Goal: Transaction & Acquisition: Purchase product/service

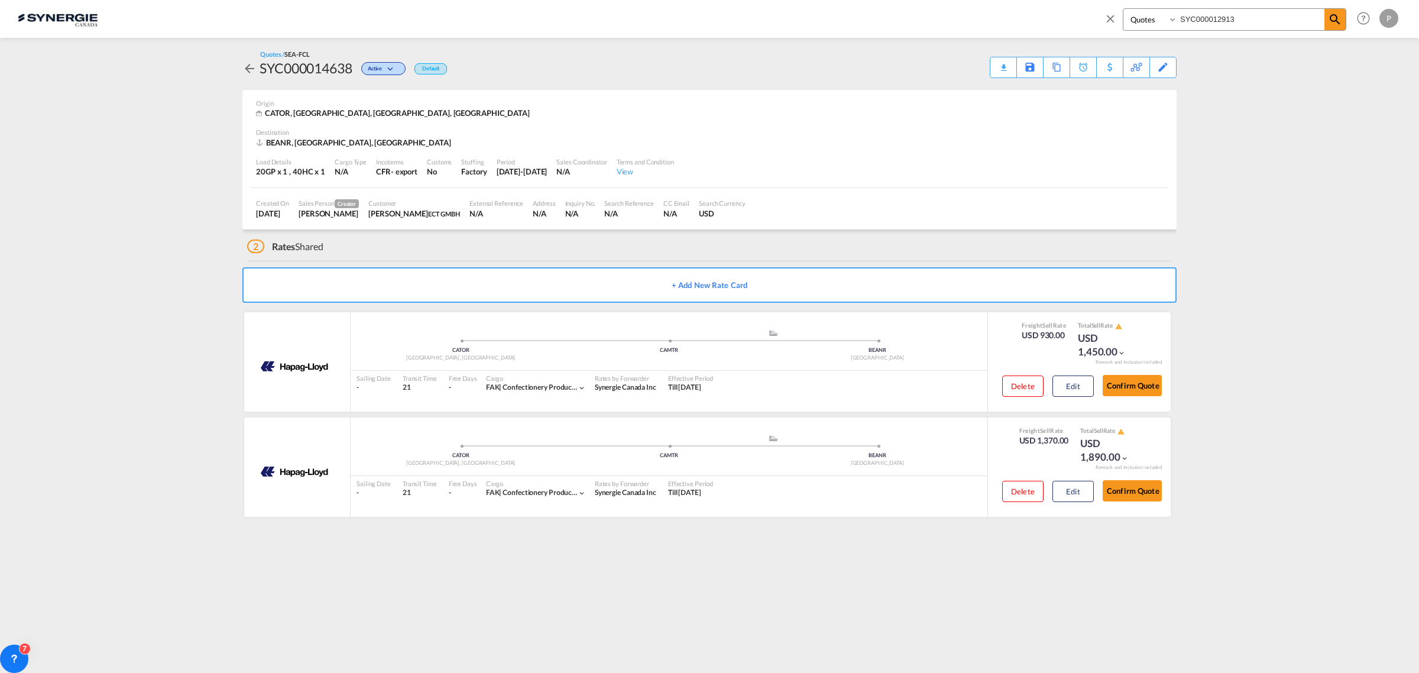
select select "Quotes"
click at [1211, 21] on input "SYC000012913" at bounding box center [1250, 19] width 147 height 21
paste input "3394"
type input "SYC000013394"
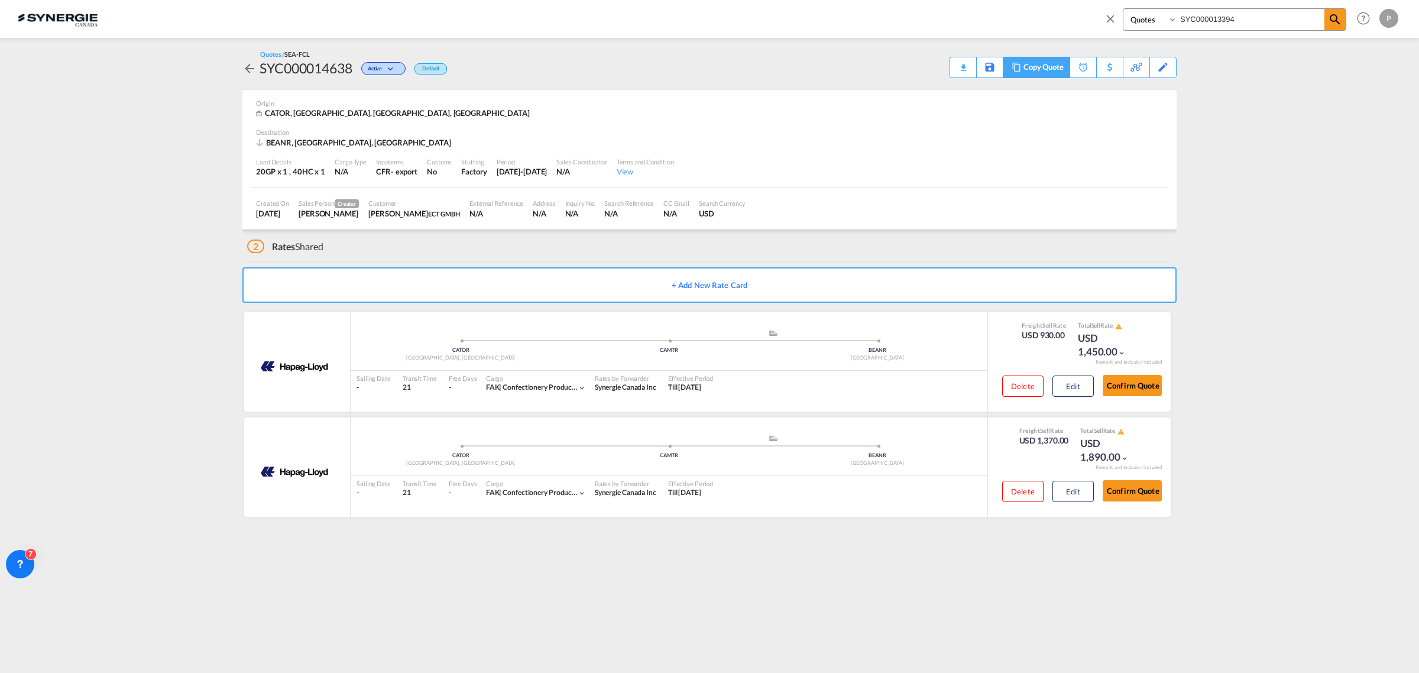
click at [1052, 66] on div "Copy Quote" at bounding box center [1043, 67] width 40 height 20
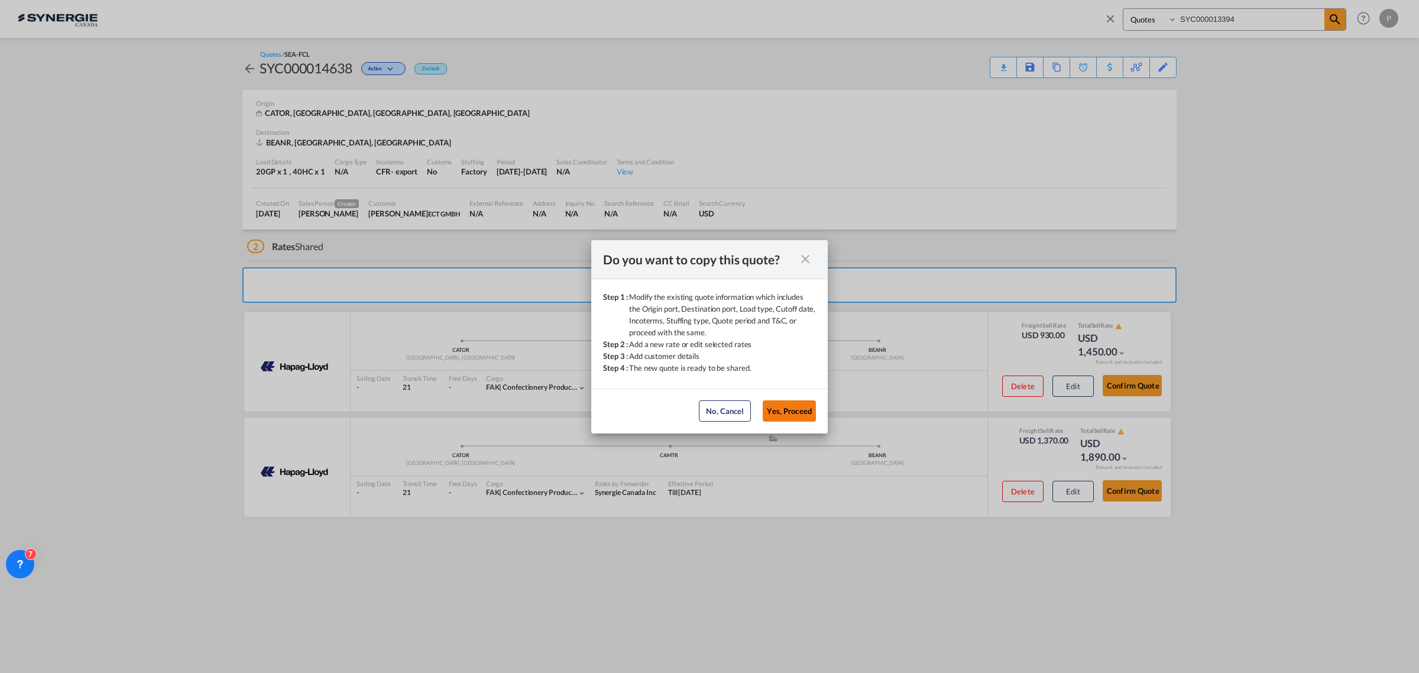
click at [793, 402] on button "Yes, Proceed" at bounding box center [789, 410] width 53 height 21
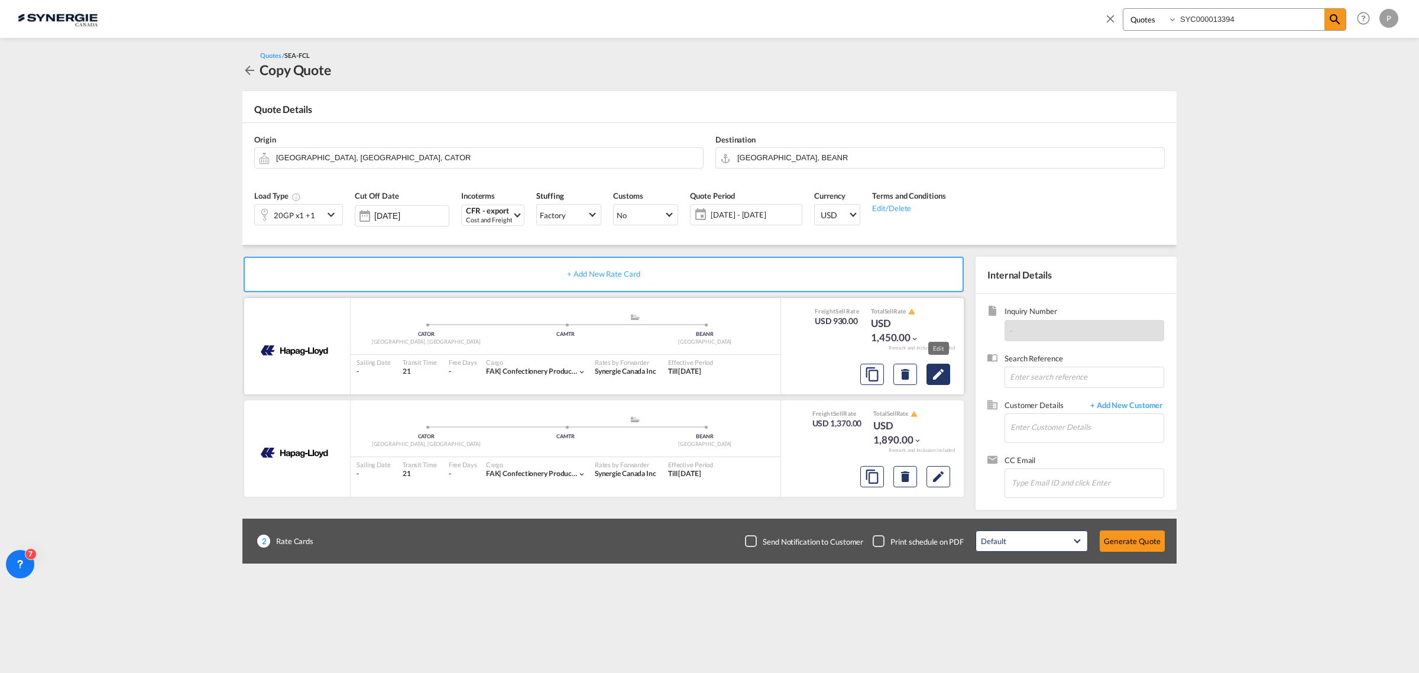
click at [946, 373] on button "Edit" at bounding box center [938, 374] width 24 height 21
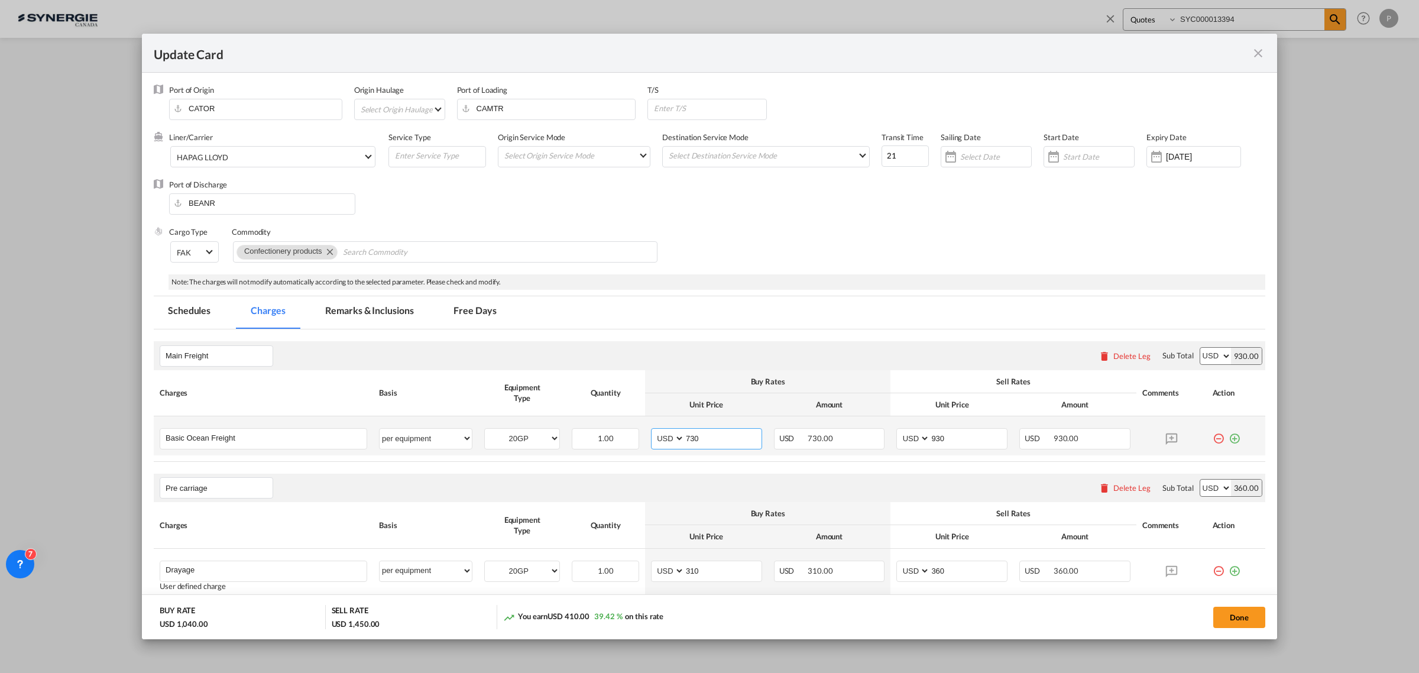
click at [723, 438] on input "730" at bounding box center [723, 438] width 77 height 18
type input "946"
type input "1150"
click at [299, 161] on span "HAPAG LLOYD" at bounding box center [270, 157] width 186 height 11
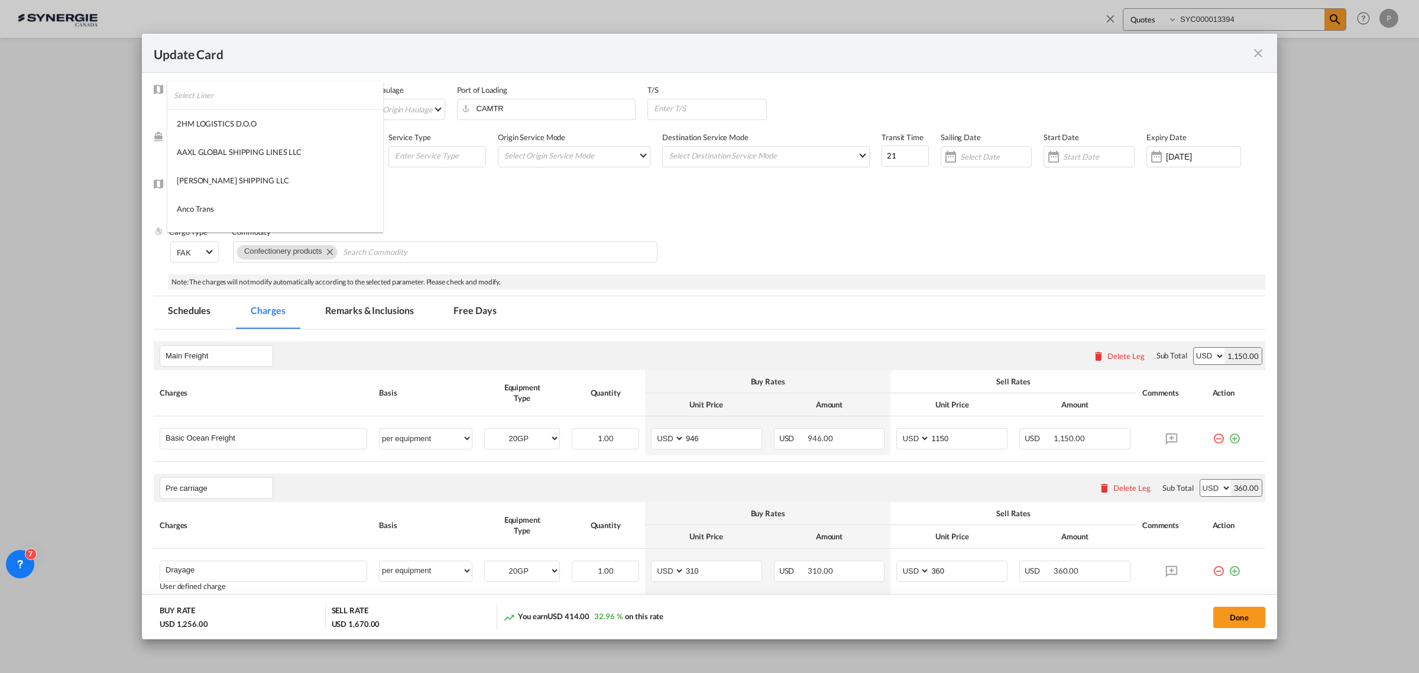
scroll to position [1101, 0]
type md-option "12"
click at [311, 93] on input "search" at bounding box center [278, 95] width 209 height 28
type input "oocl"
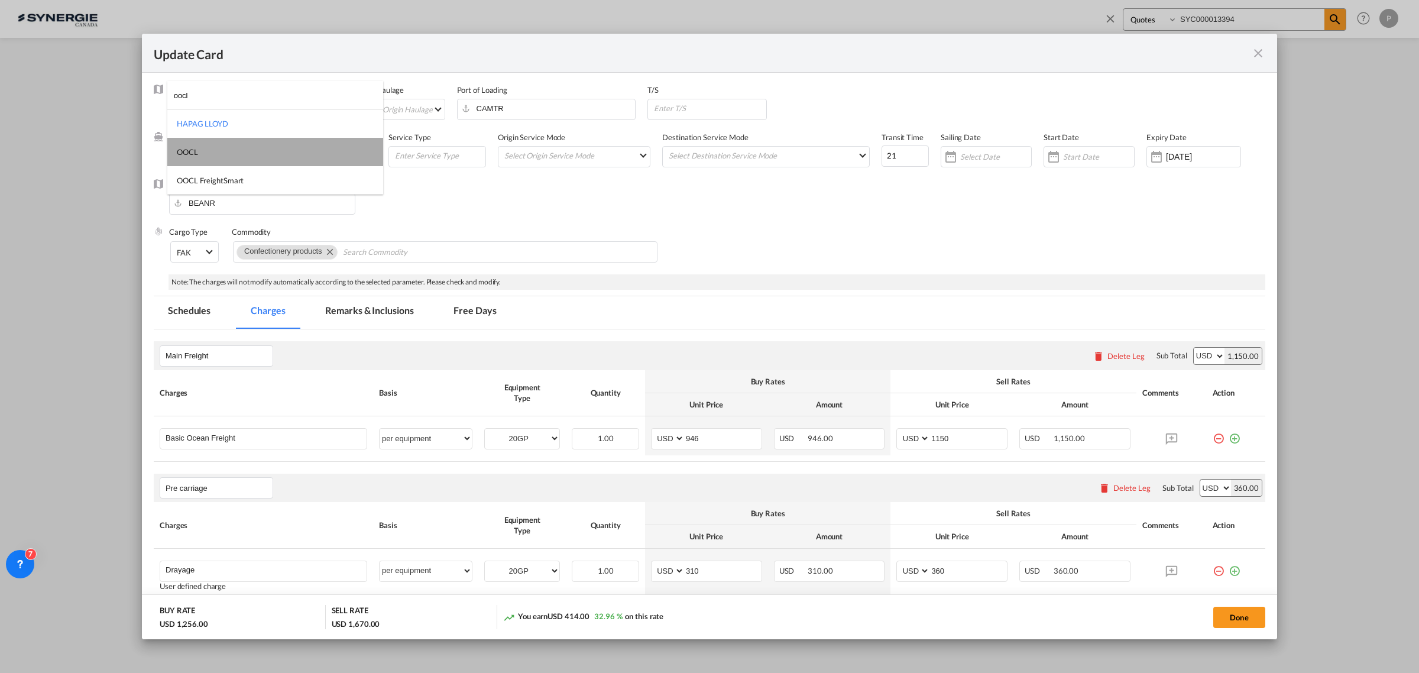
click at [239, 161] on md-option "OOCL" at bounding box center [275, 152] width 216 height 28
click at [892, 153] on input "21" at bounding box center [904, 155] width 47 height 21
click at [892, 151] on input "21" at bounding box center [904, 155] width 47 height 21
type input "17"
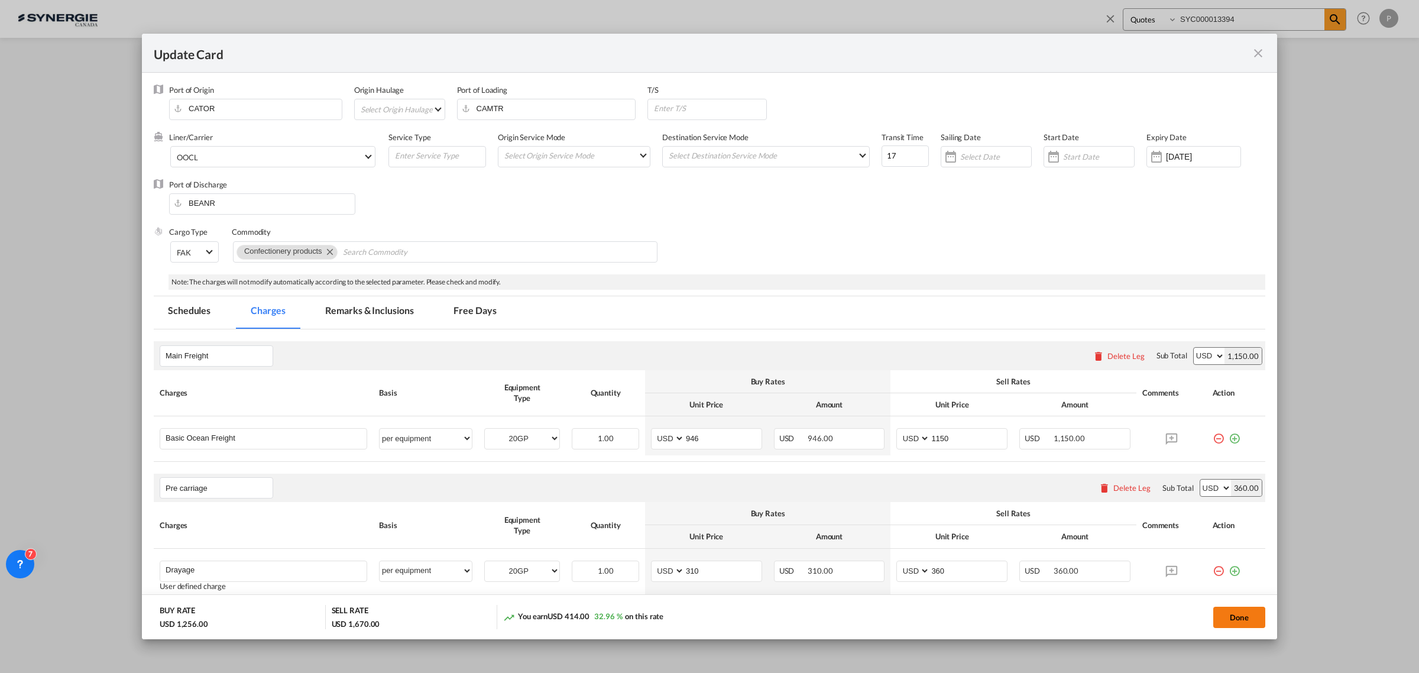
click at [1246, 617] on button "Done" at bounding box center [1239, 617] width 52 height 21
type input "08 Oct 2025"
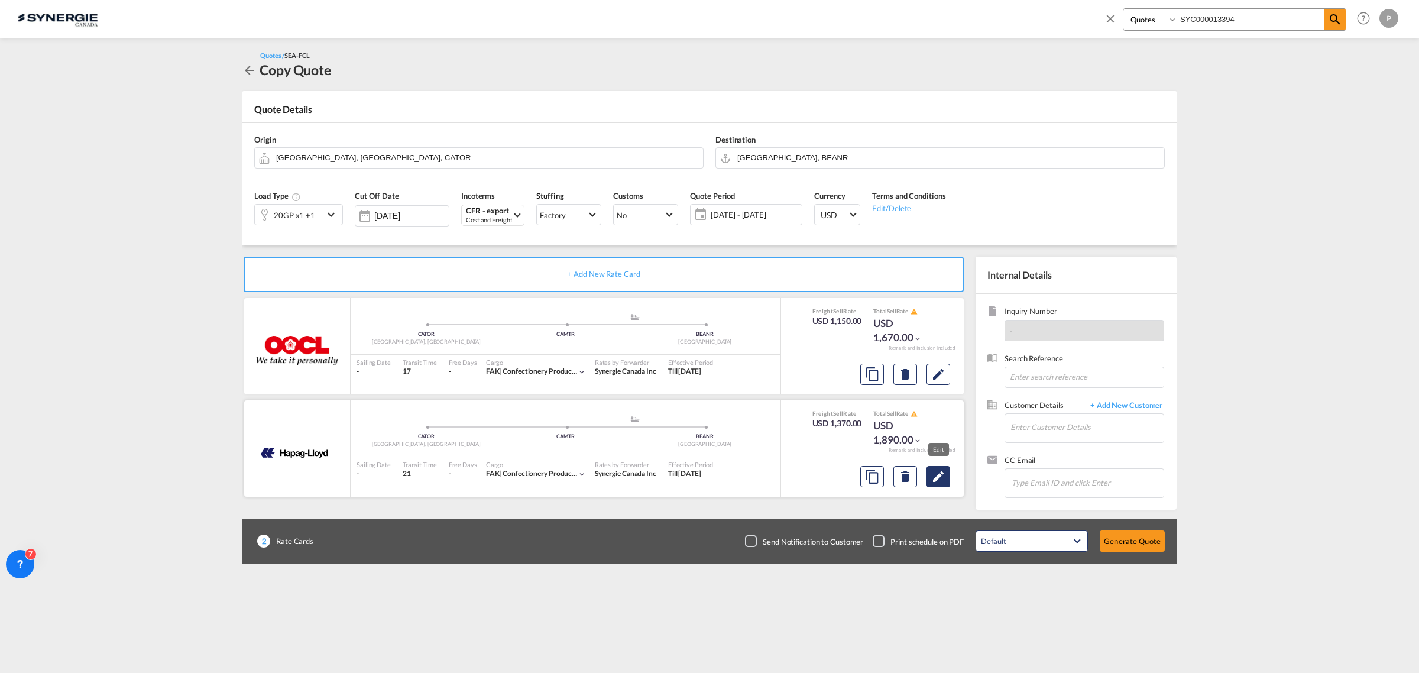
click at [942, 474] on md-icon "Edit" at bounding box center [938, 476] width 14 height 14
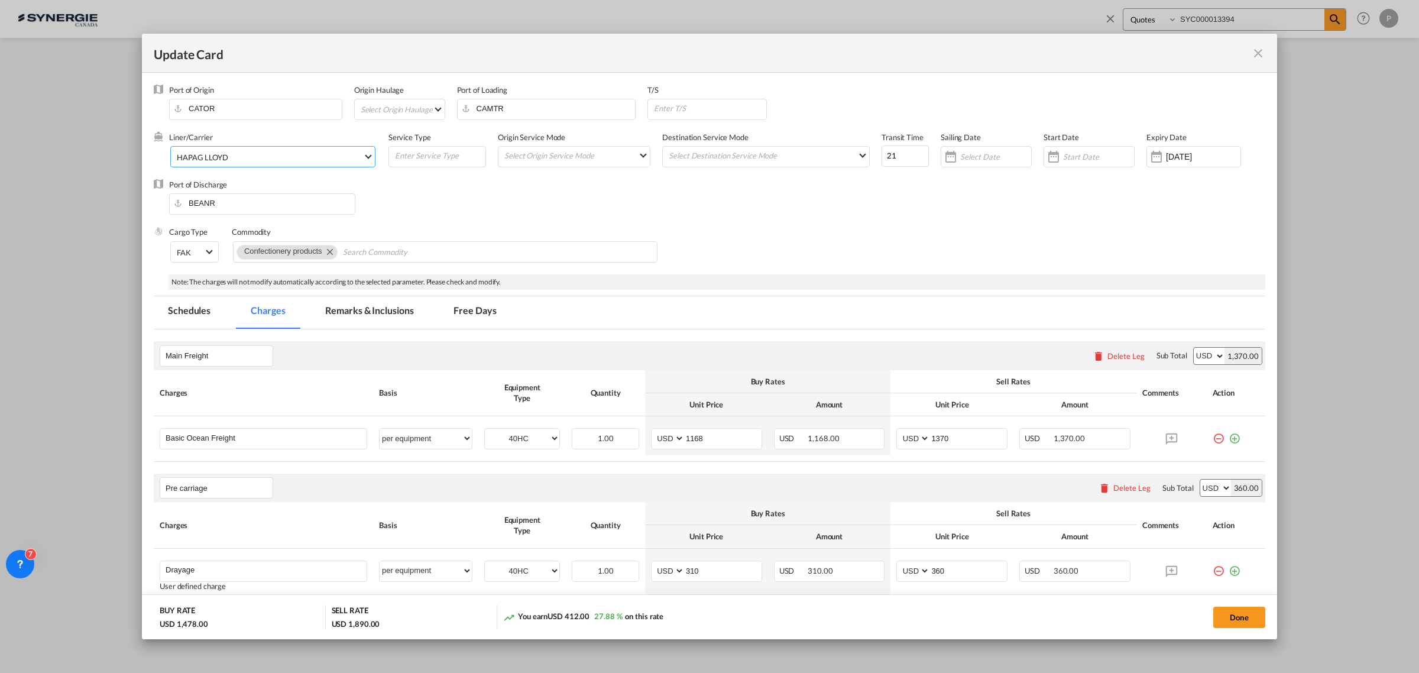
click at [270, 152] on span "HAPAG LLOYD" at bounding box center [270, 157] width 186 height 11
click at [276, 95] on input "search" at bounding box center [278, 95] width 209 height 28
type input "oocl"
click at [241, 139] on md-option "OOCL" at bounding box center [275, 152] width 216 height 28
click at [902, 157] on input "21" at bounding box center [904, 155] width 47 height 21
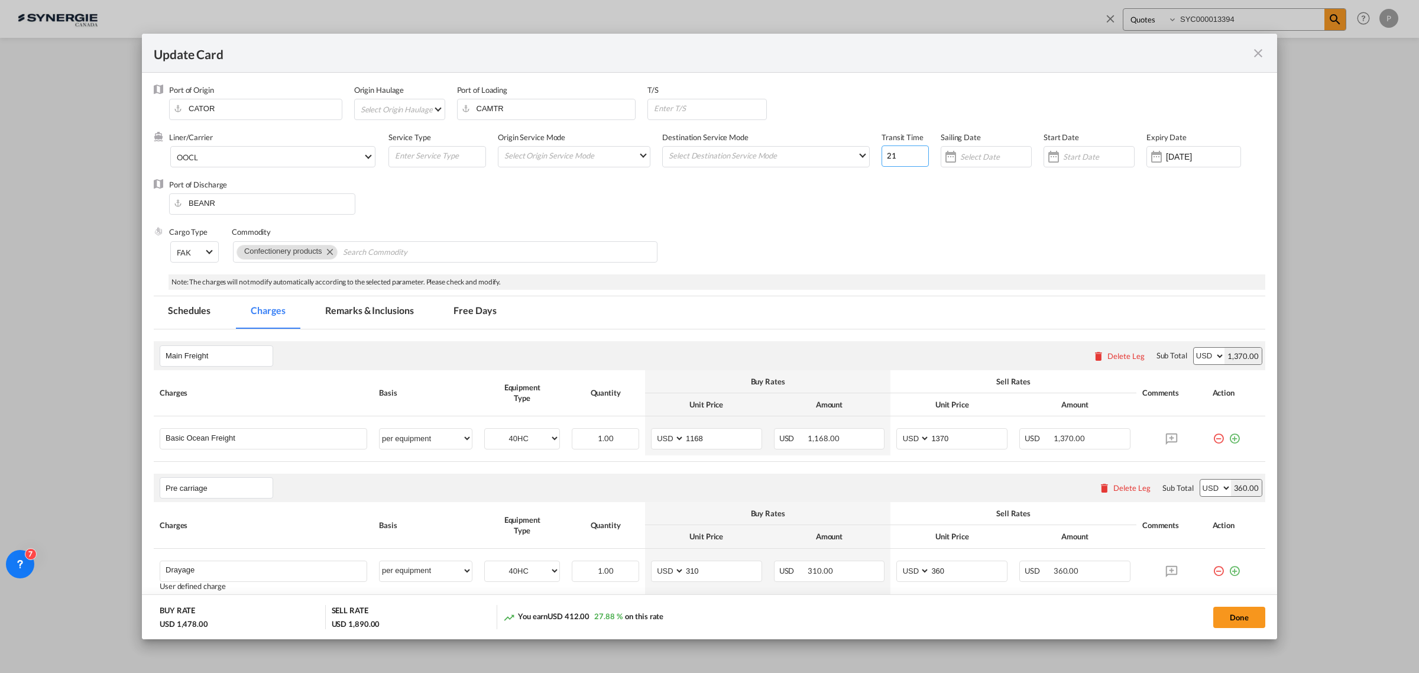
click at [902, 157] on input "21" at bounding box center [904, 155] width 47 height 21
type input "17"
click at [396, 303] on md-tab-item "Remarks & Inclusions" at bounding box center [369, 312] width 116 height 33
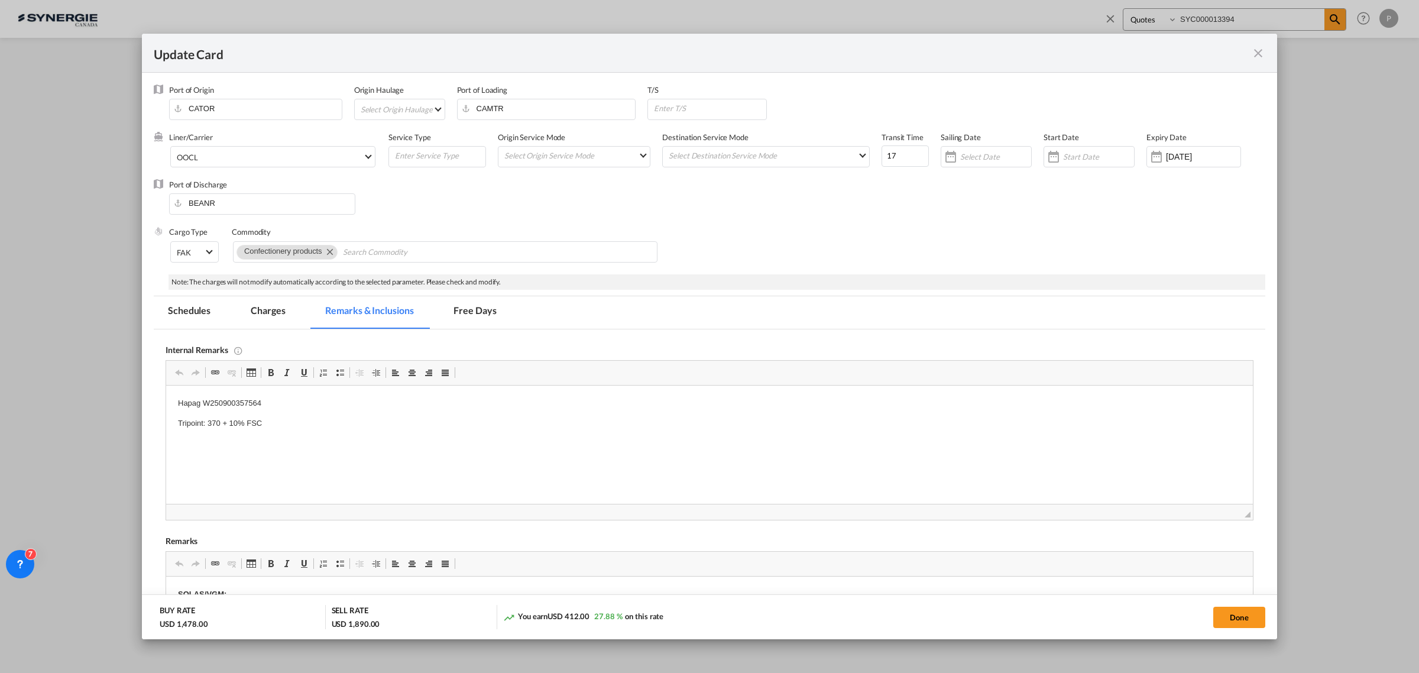
click at [242, 409] on body "Hapag W250900357564 Tripoint: 370 + 10% FSC" at bounding box center [709, 413] width 1063 height 33
click at [242, 409] on p "Hapag W250900357564" at bounding box center [709, 403] width 1063 height 12
click at [242, 409] on p "OOCL Spot quote" at bounding box center [709, 403] width 1063 height 12
click at [242, 408] on p "OOCL Spot quote" at bounding box center [709, 403] width 1063 height 12
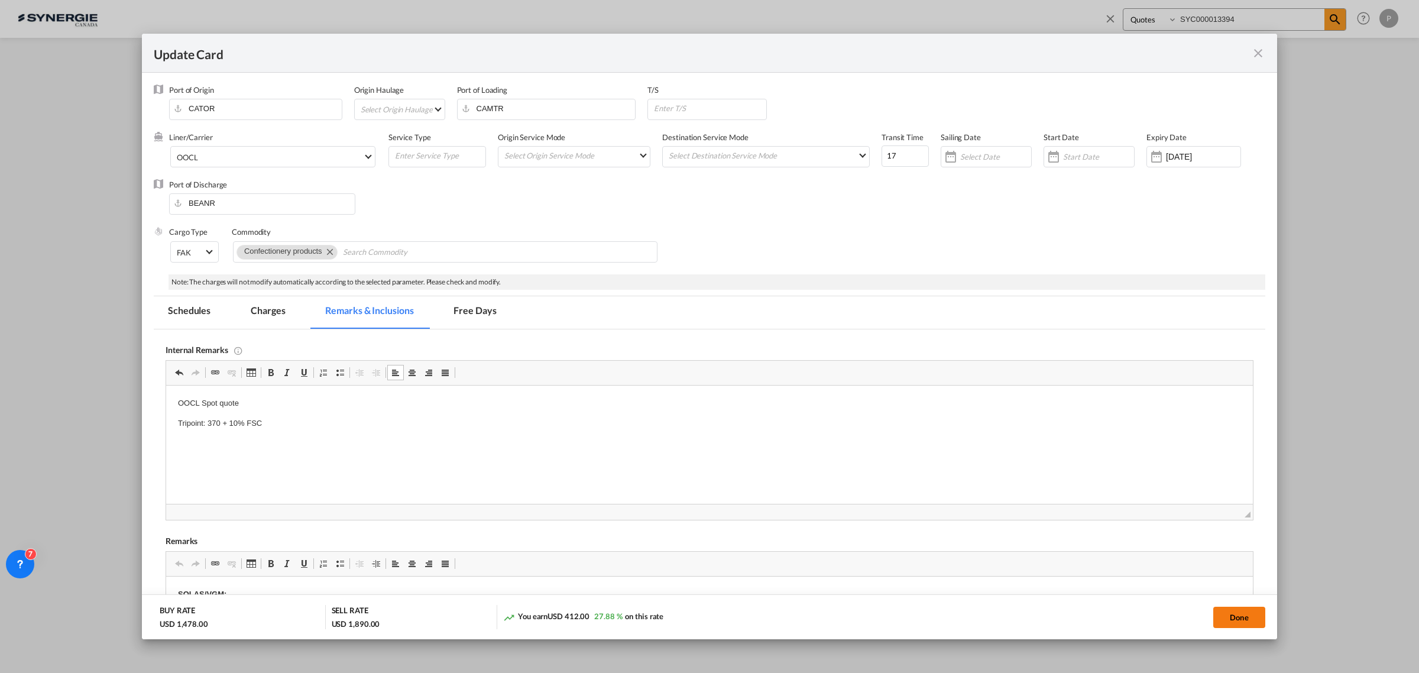
click at [1260, 616] on button "Done" at bounding box center [1239, 617] width 52 height 21
type input "08 Oct 2025"
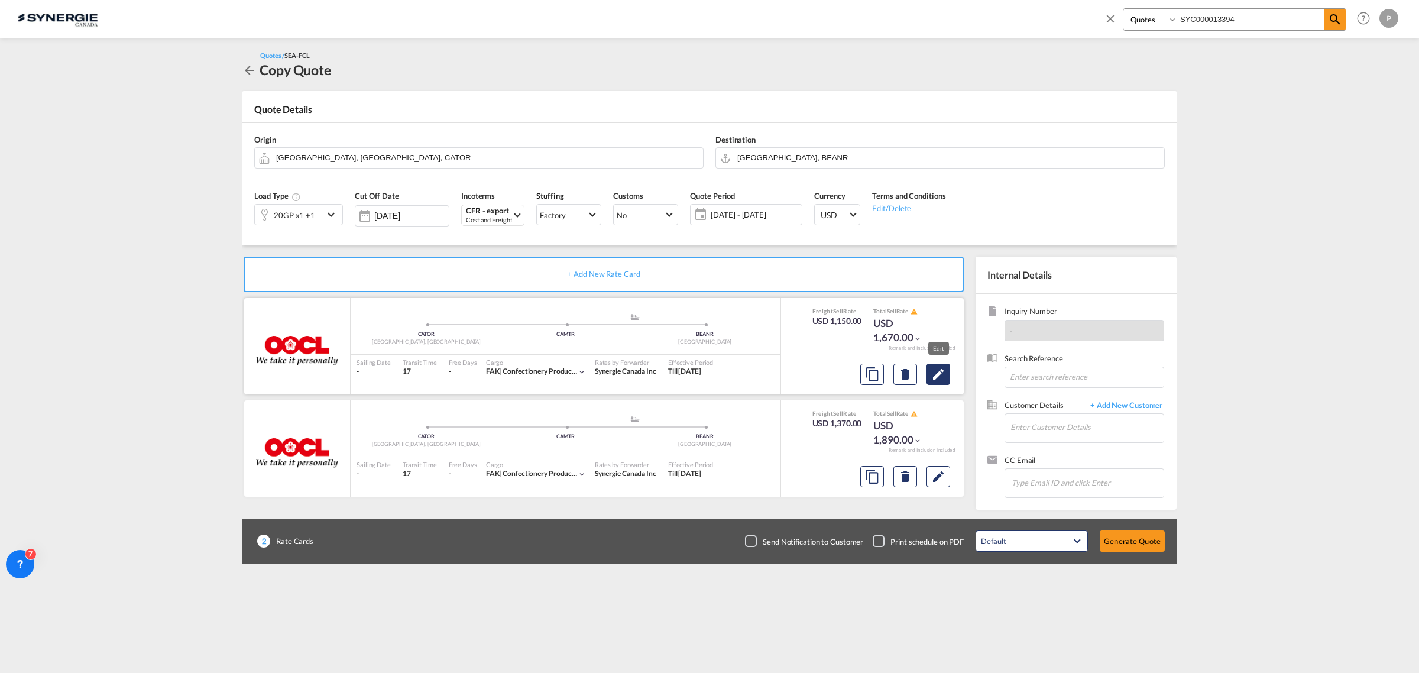
click at [936, 371] on md-icon "Edit" at bounding box center [938, 374] width 14 height 14
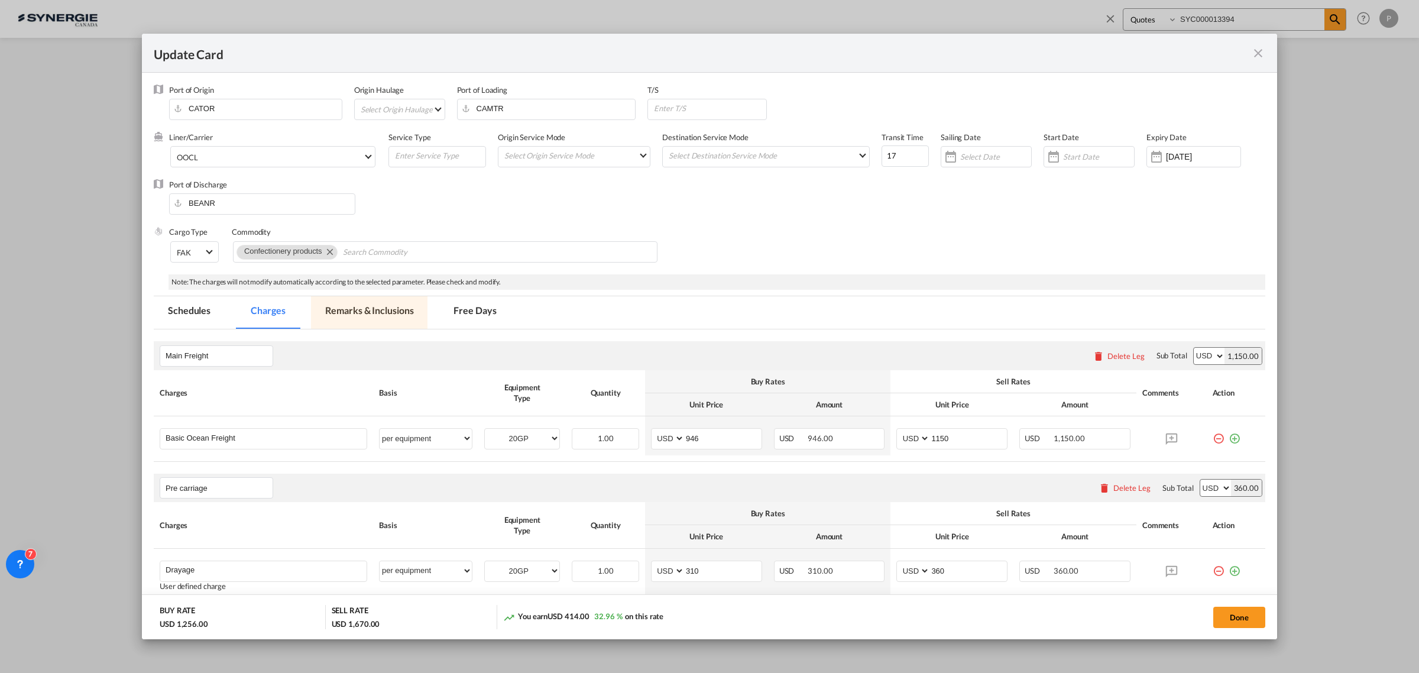
click at [378, 311] on md-tab-item "Remarks & Inclusions" at bounding box center [369, 312] width 116 height 33
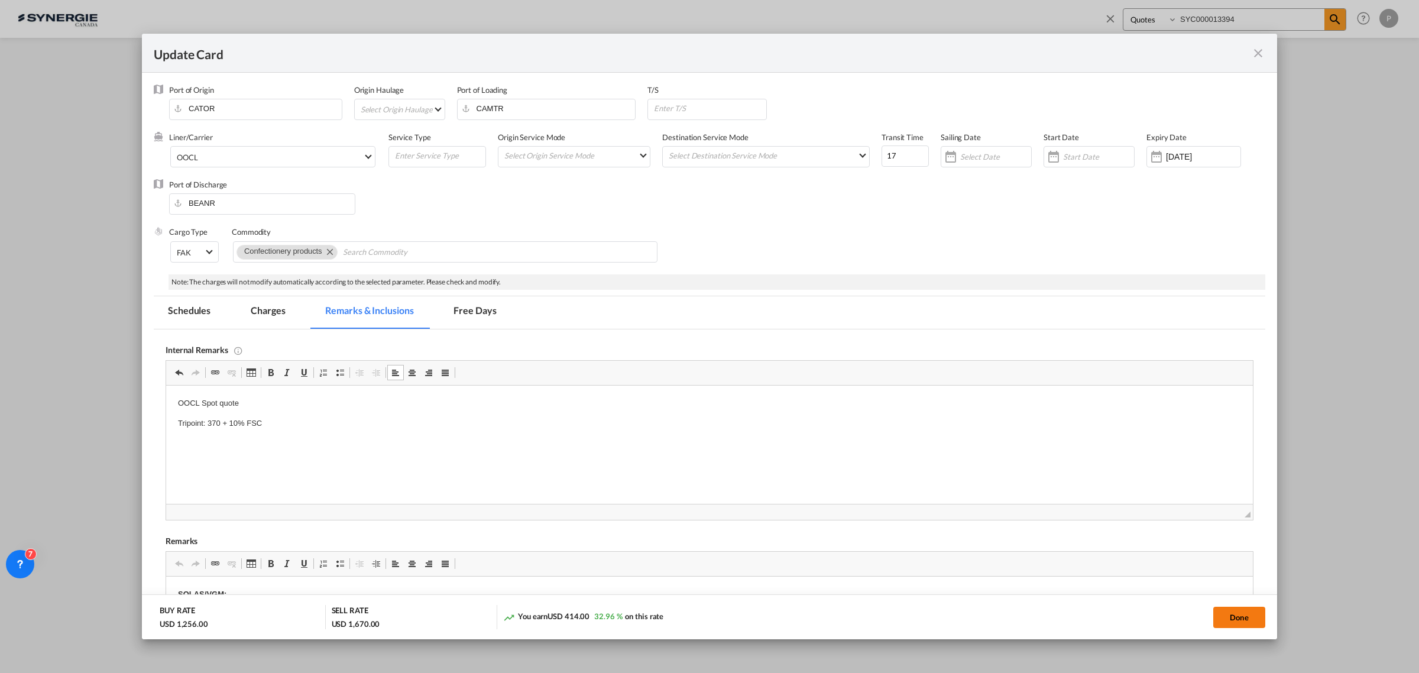
click at [1246, 612] on button "Done" at bounding box center [1239, 617] width 52 height 21
type input "08 Oct 2025"
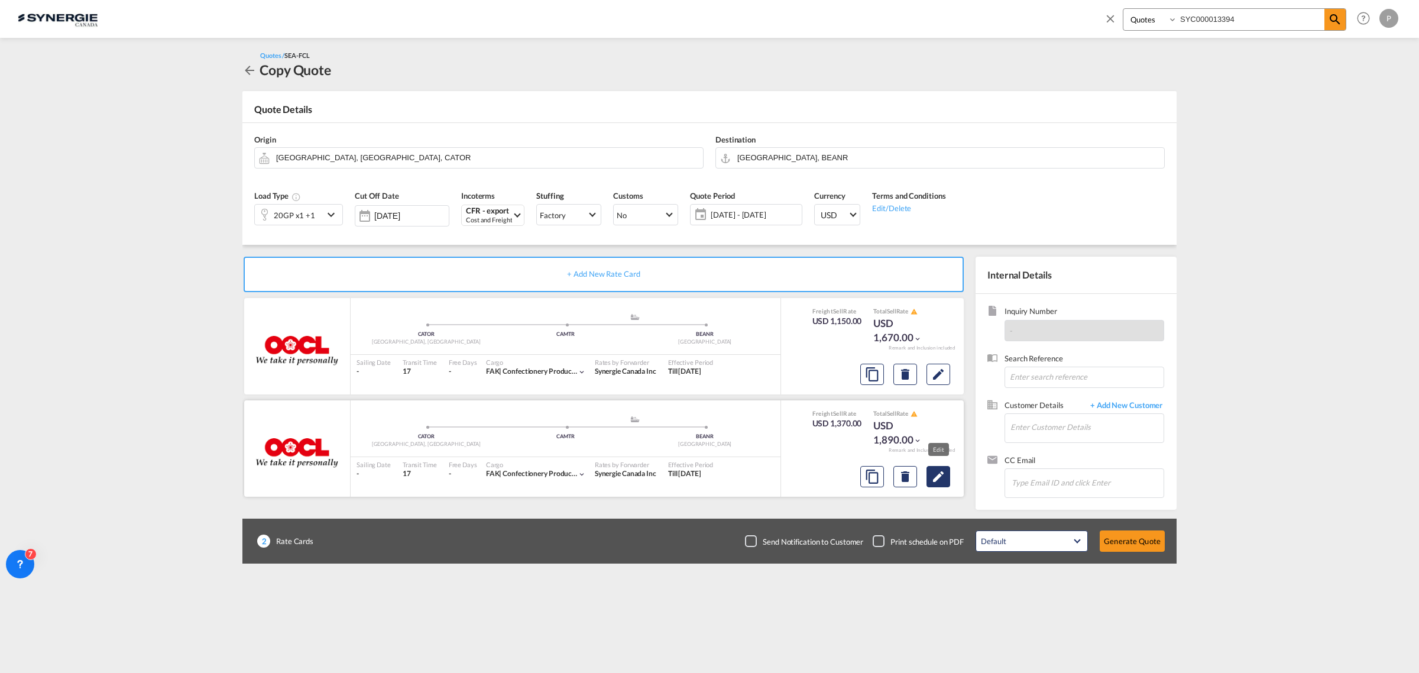
click at [947, 474] on button "Edit" at bounding box center [938, 476] width 24 height 21
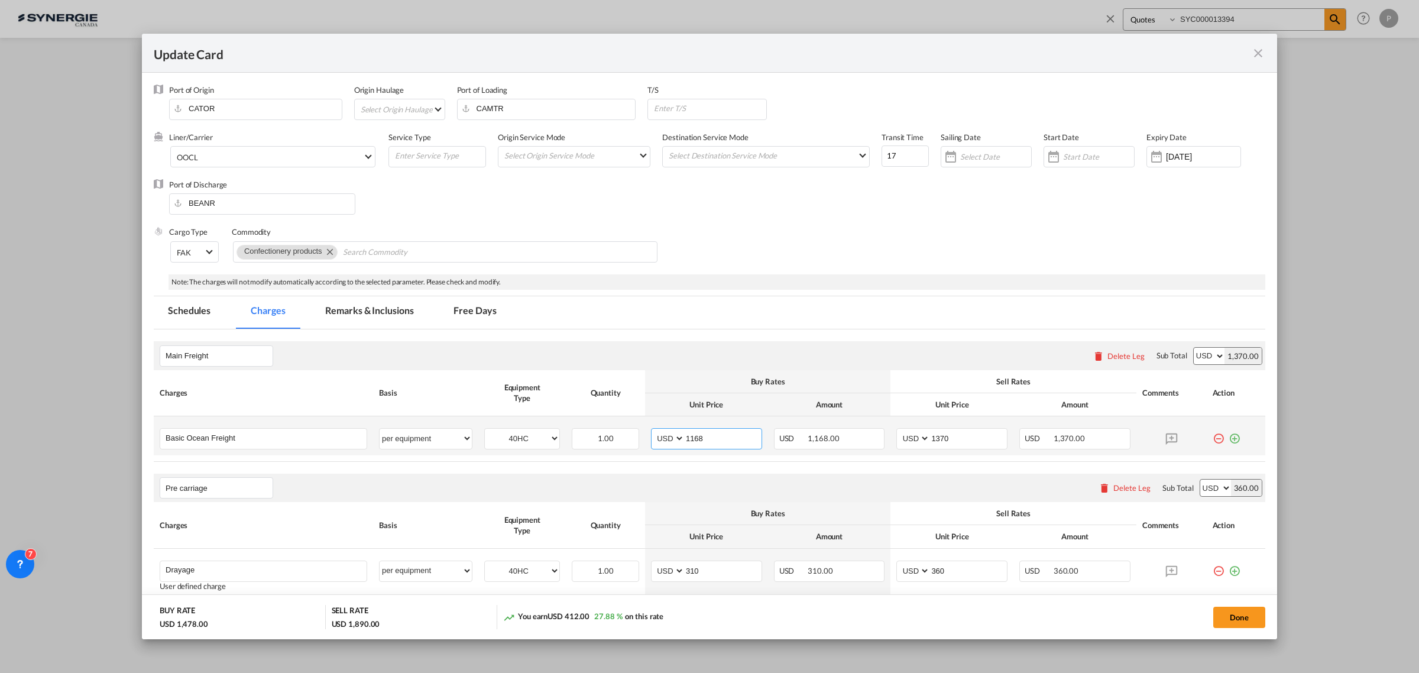
click at [725, 442] on input "1168" at bounding box center [723, 438] width 77 height 18
type input "992"
type input "1200"
click at [796, 395] on th "Amount" at bounding box center [829, 404] width 123 height 23
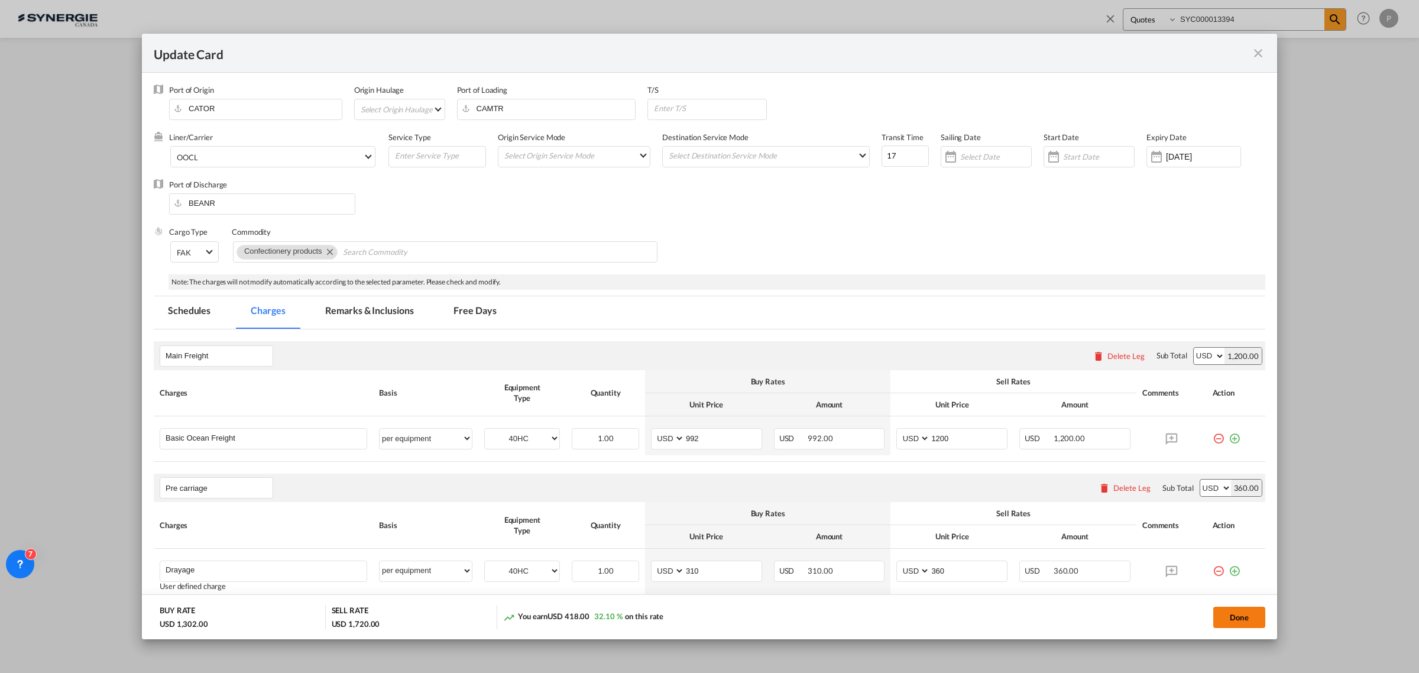
click at [1225, 618] on button "Done" at bounding box center [1239, 617] width 52 height 21
type input "08 Oct 2025"
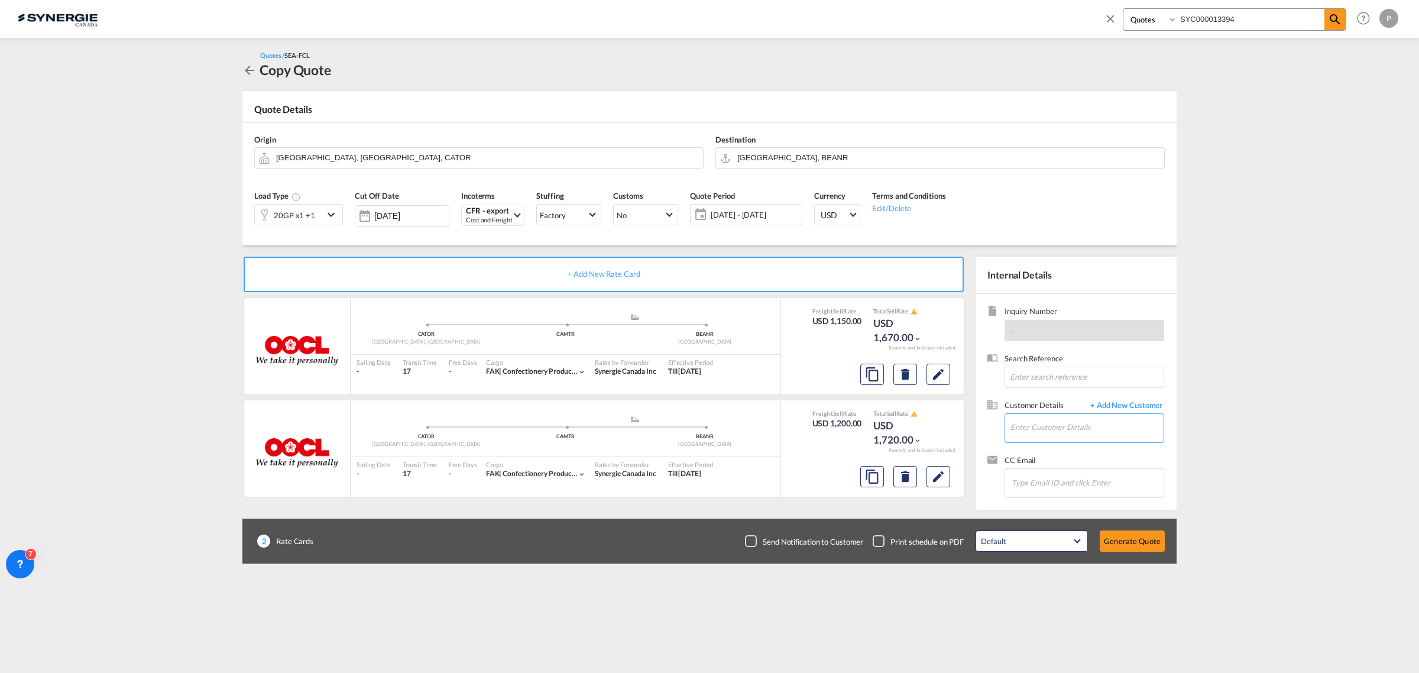
click at [1088, 427] on input "Enter Customer Details" at bounding box center [1086, 427] width 153 height 27
click at [1068, 441] on md-autocomplete at bounding box center [1087, 429] width 154 height 30
click at [1063, 430] on input "Enter Customer Details" at bounding box center [1086, 427] width 153 height 27
paste input "maria@ect-gmbh.ch"
click at [1059, 446] on div "Maria Siouri maria@ect-gmbh.ch | ECT GMBH" at bounding box center [1087, 448] width 154 height 32
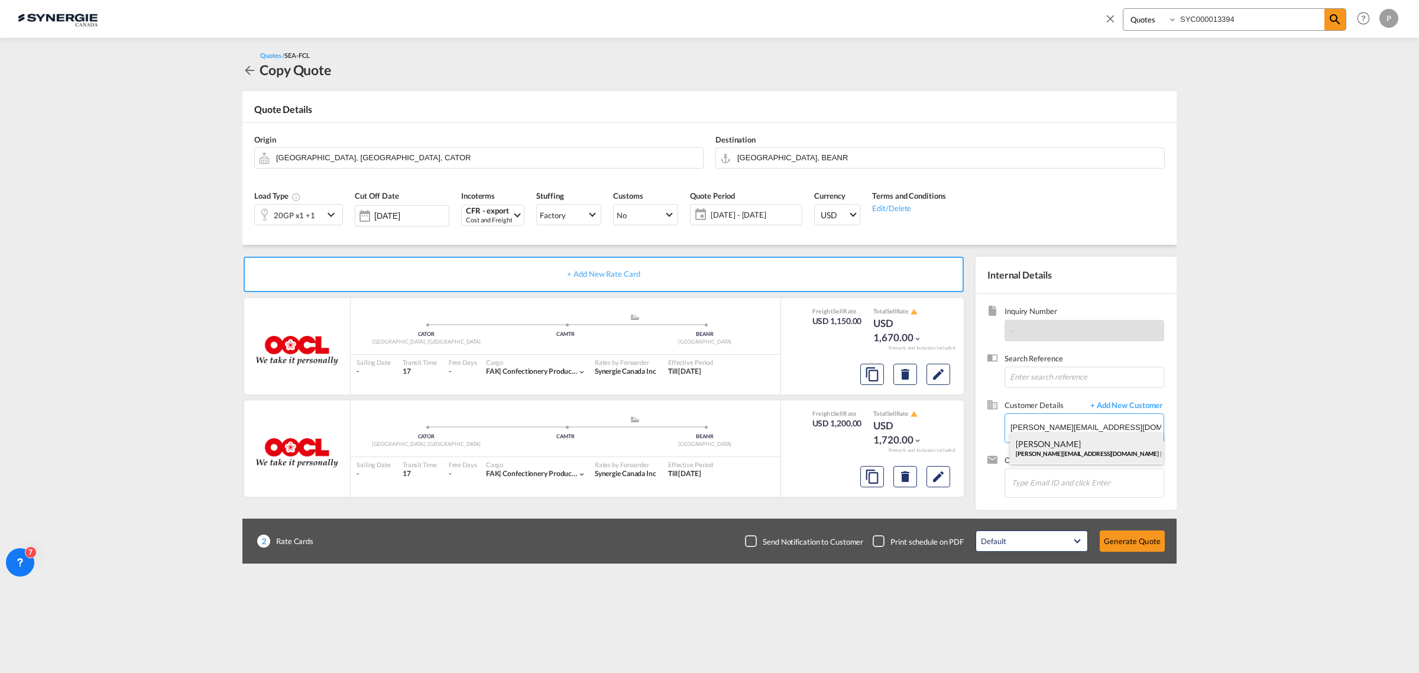
type input "ECT GMBH, Maria Siouri, maria@ect-gmbh.ch"
click at [1139, 535] on button "Generate Quote" at bounding box center [1132, 540] width 65 height 21
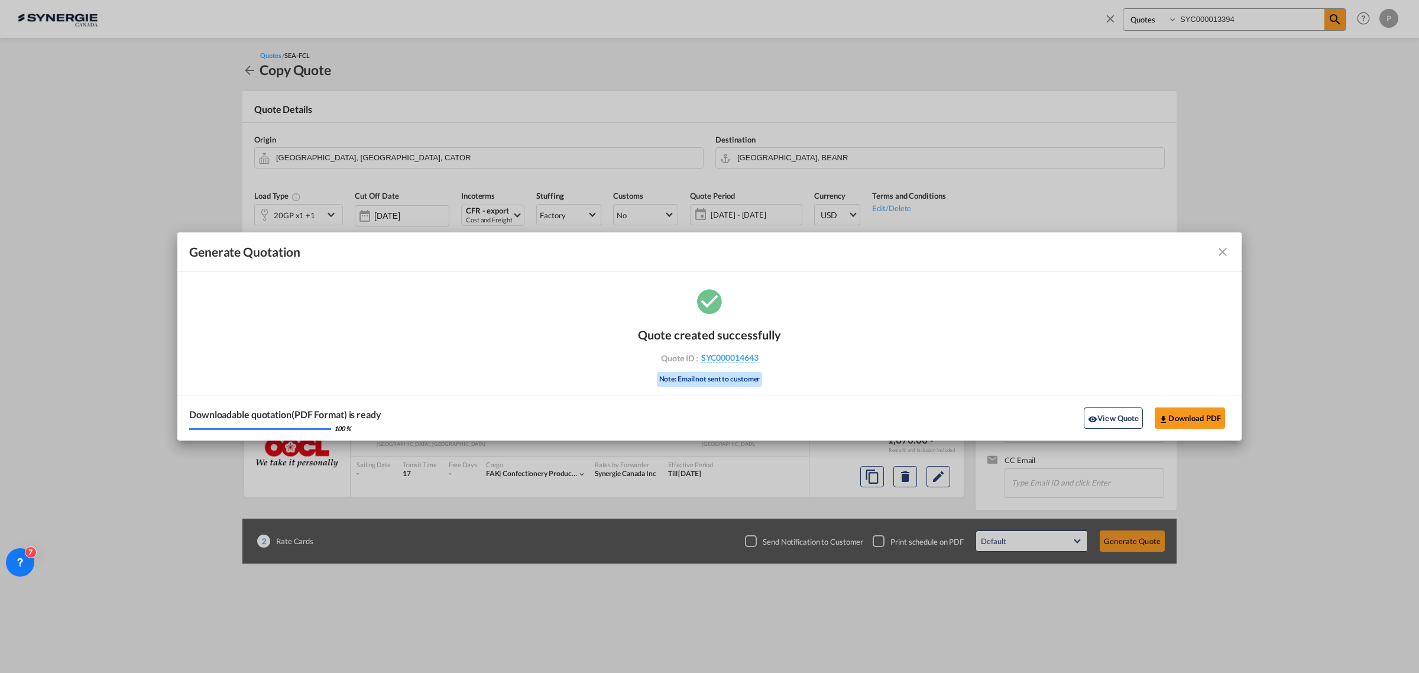
drag, startPoint x: 767, startPoint y: 367, endPoint x: 698, endPoint y: 358, distance: 70.3
click at [698, 358] on div "Quote created successfully Quote ID : SYC000014643 Note: Email not sent to cust…" at bounding box center [709, 356] width 143 height 80
copy div "SYC000014643"
click at [1184, 426] on button "Download PDF" at bounding box center [1190, 417] width 70 height 21
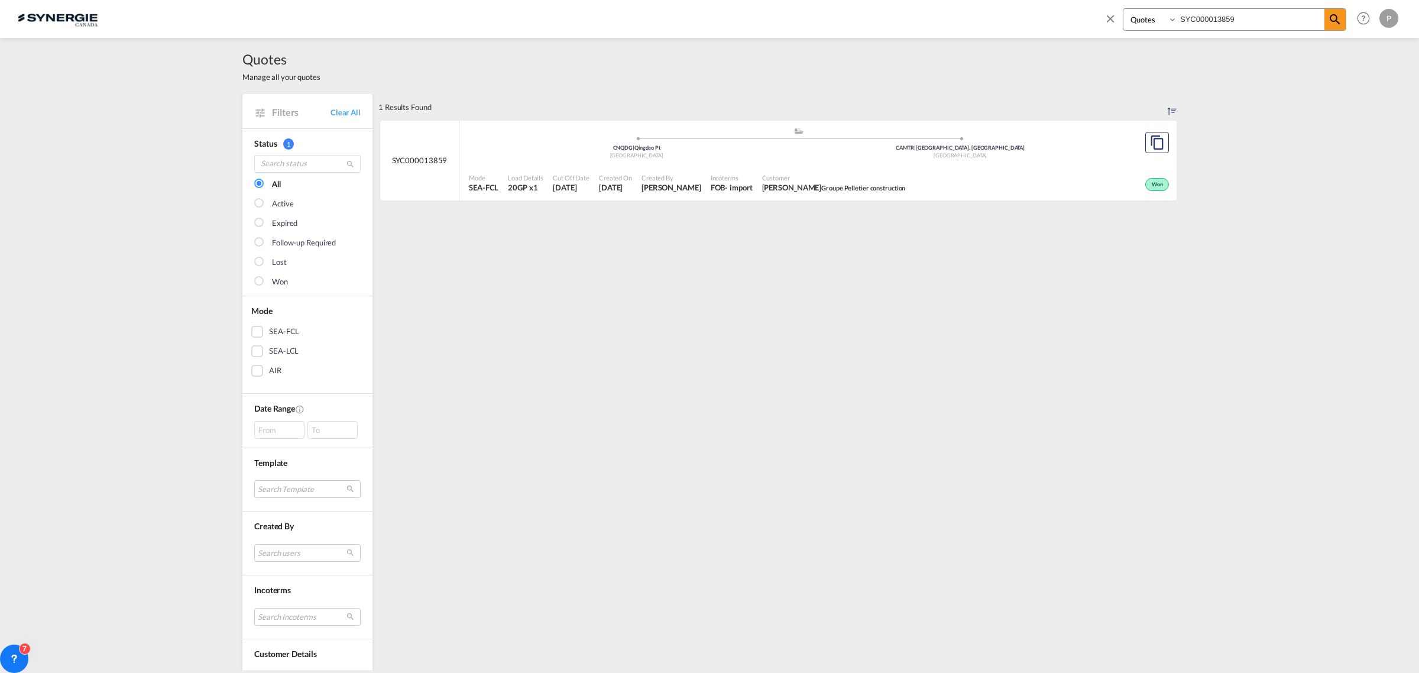
select select "Quotes"
click at [1187, 27] on input "SYC000013859" at bounding box center [1250, 19] width 147 height 21
paste input "394"
type input "SYC000013394"
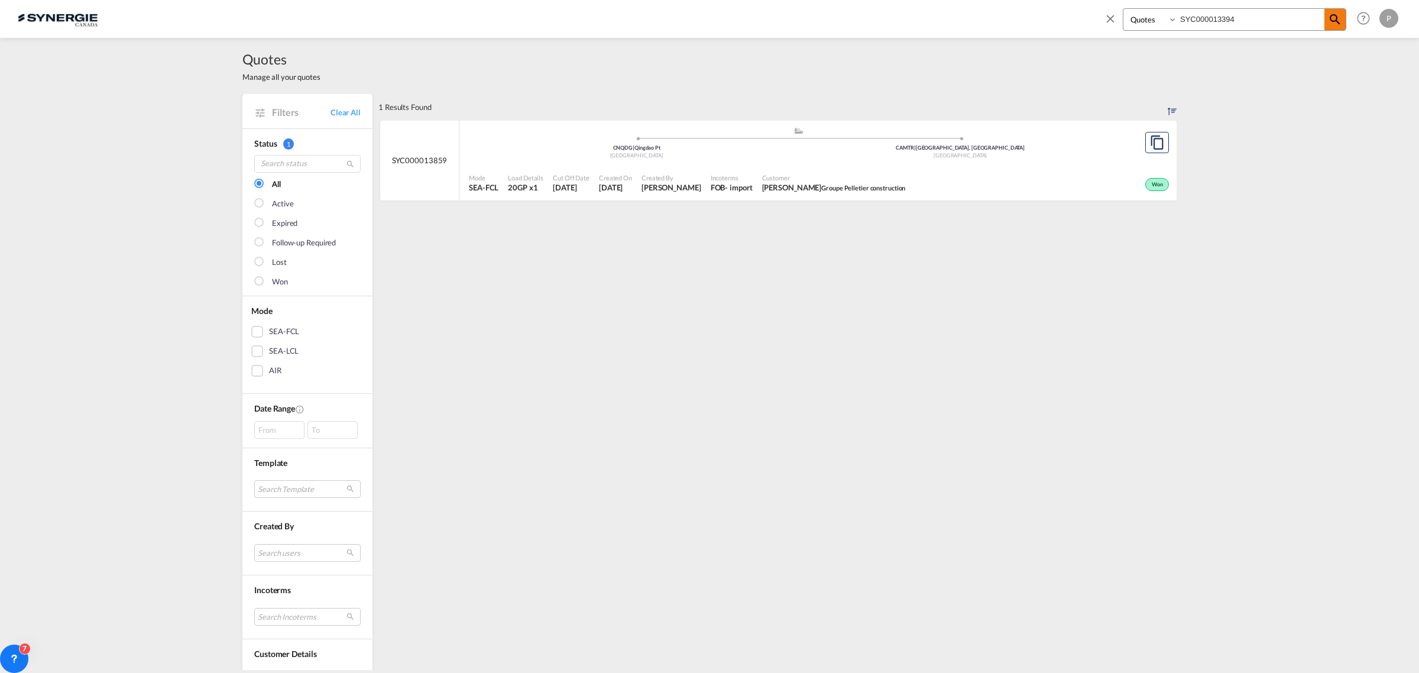
click at [1333, 21] on md-icon "icon-magnify" at bounding box center [1335, 19] width 14 height 14
click at [599, 189] on span "18 Jul 2025" at bounding box center [614, 187] width 33 height 11
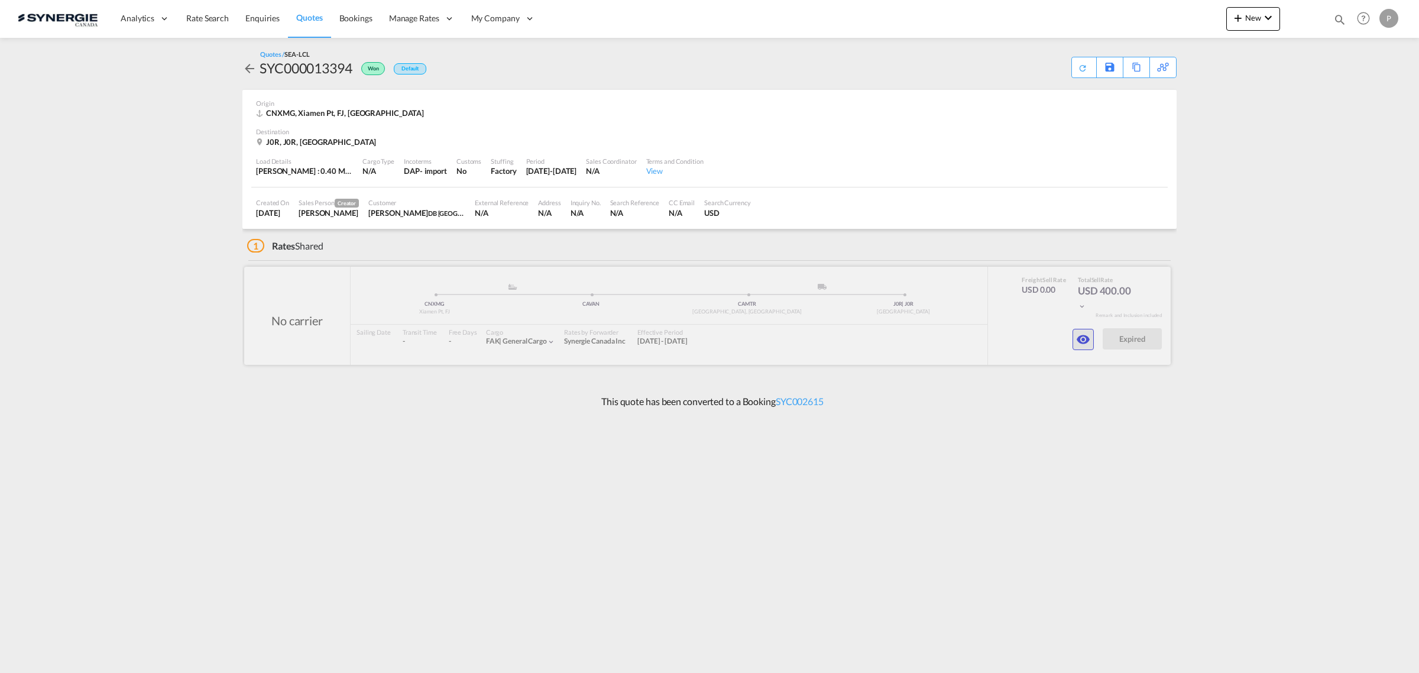
click at [1083, 341] on md-icon "icon-eye" at bounding box center [1083, 339] width 14 height 14
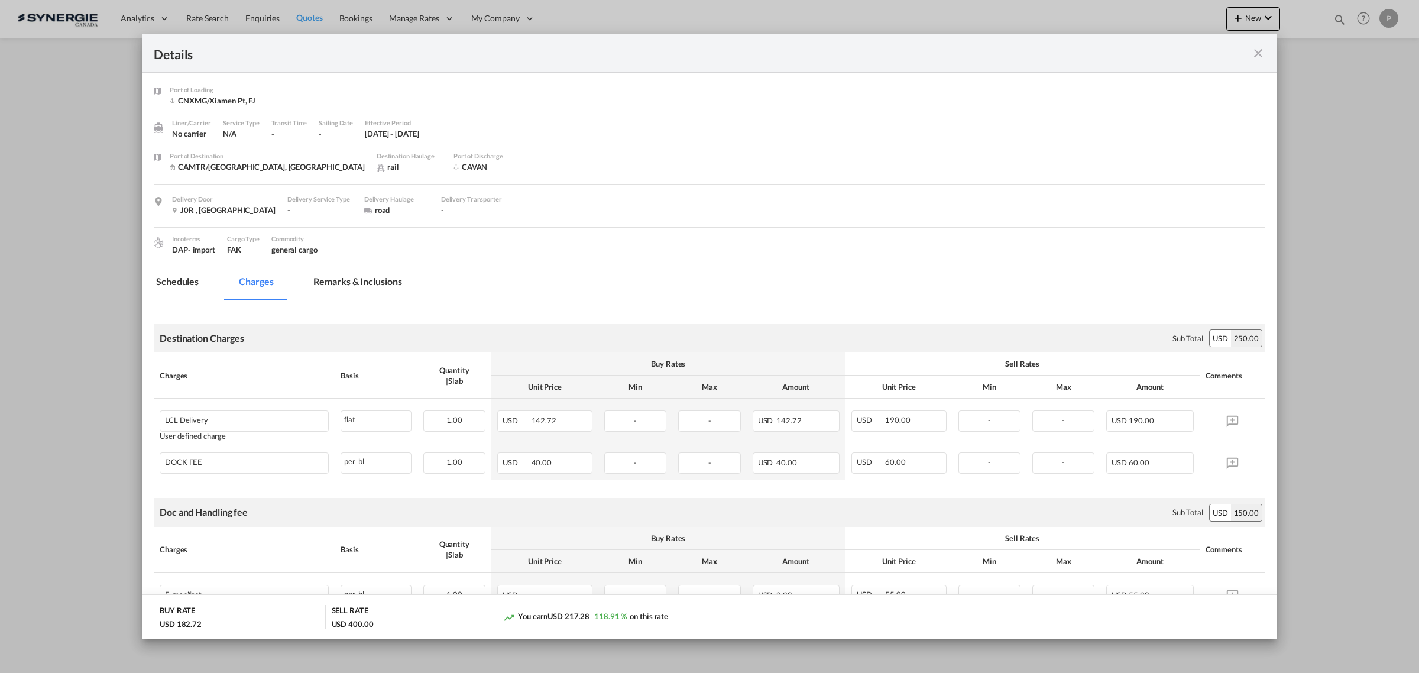
click at [344, 291] on md-tab-item "Remarks & Inclusions" at bounding box center [357, 283] width 116 height 33
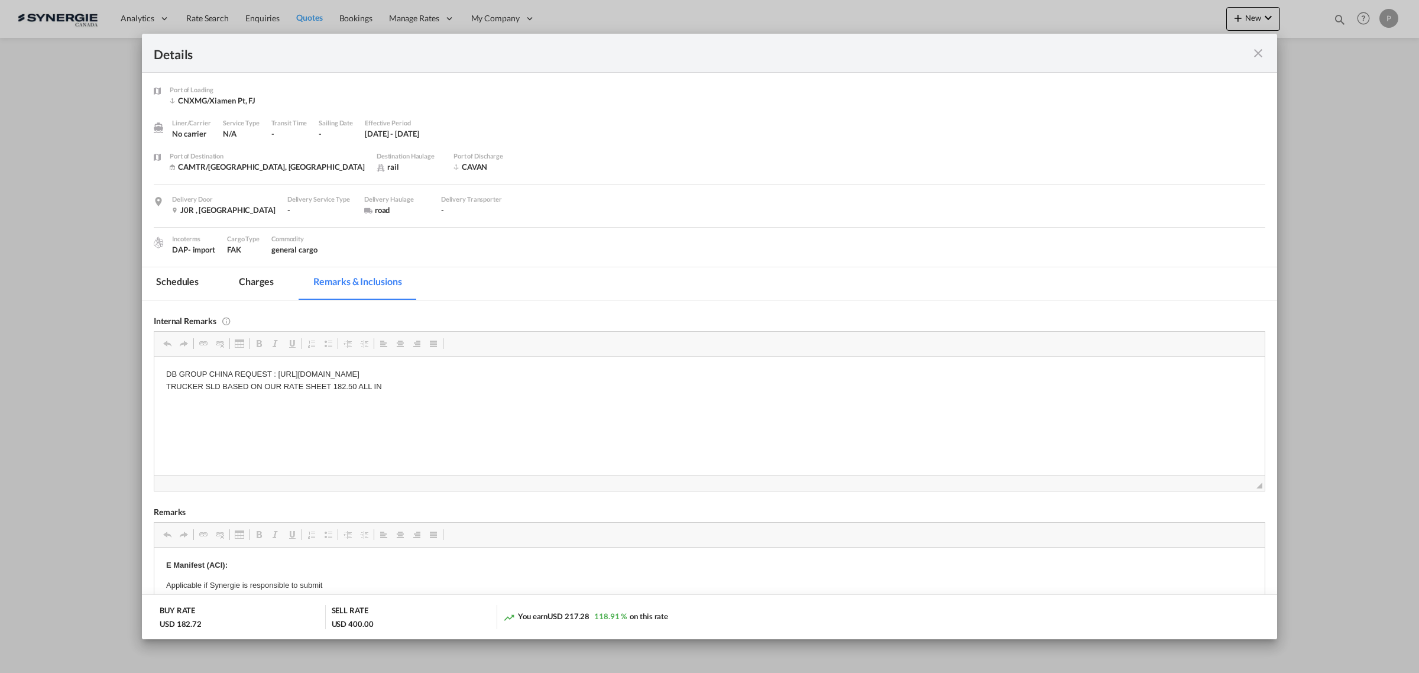
drag, startPoint x: 166, startPoint y: 386, endPoint x: 228, endPoint y: 387, distance: 62.1
click at [280, 388] on p "DB GROUP CHINA REQUEST : https://app.frontapp.com/open/cnv_pyezrnz?key=_rYFODDz…" at bounding box center [709, 380] width 1087 height 25
drag, startPoint x: 221, startPoint y: 383, endPoint x: 206, endPoint y: 383, distance: 15.4
click at [206, 383] on p "DB GROUP CHINA REQUEST : https://app.frontapp.com/open/cnv_pyezrnz?key=_rYFODDz…" at bounding box center [709, 380] width 1087 height 25
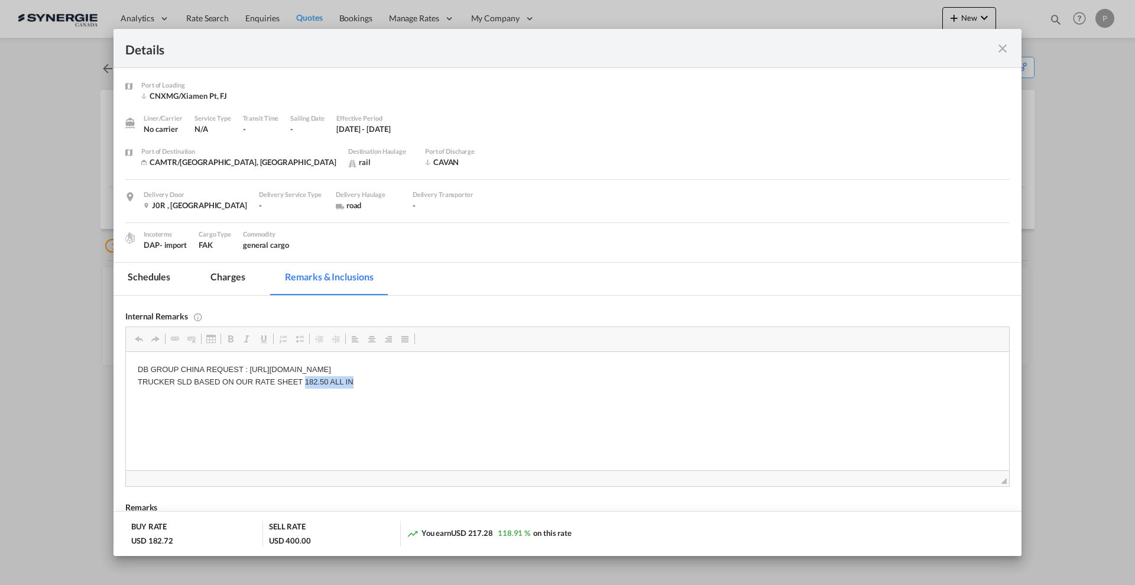
drag, startPoint x: 362, startPoint y: 384, endPoint x: 306, endPoint y: 381, distance: 56.2
click at [306, 381] on p "DB GROUP CHINA REQUEST : https://app.frontapp.com/open/cnv_pyezrnz?key=_rYFODDz…" at bounding box center [568, 376] width 860 height 25
copy p "182.50 ALL IN"
click at [236, 275] on md-tab-item "Charges" at bounding box center [227, 278] width 63 height 33
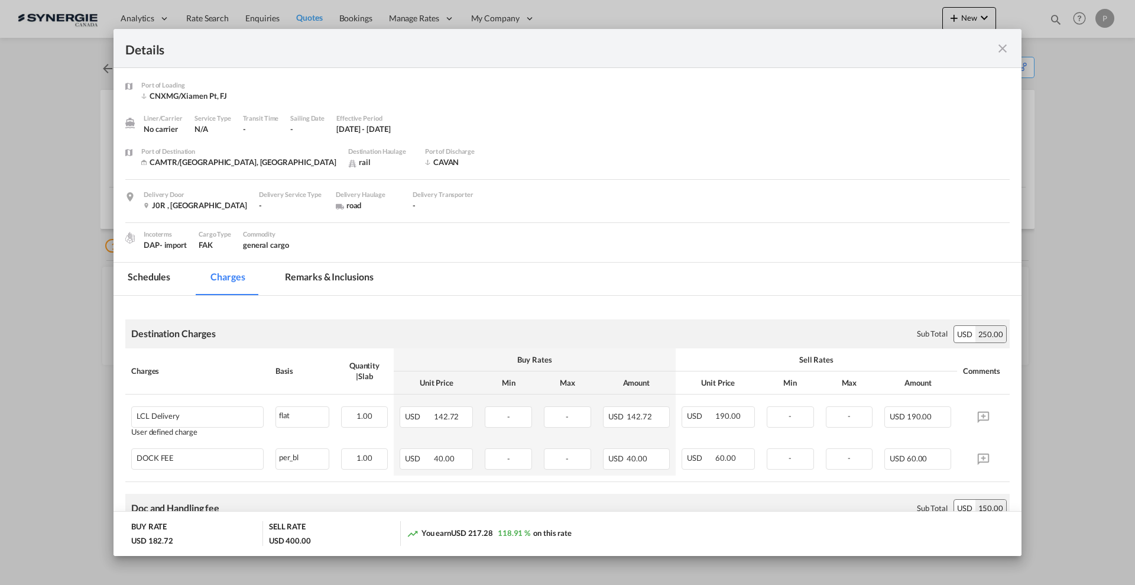
click at [1003, 46] on md-icon "icon-close fg-AAA8AD m-0 cursor" at bounding box center [1003, 48] width 14 height 14
